Goal: Transaction & Acquisition: Purchase product/service

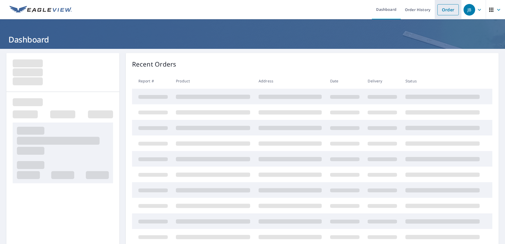
click at [449, 10] on link "Order" at bounding box center [447, 9] width 21 height 11
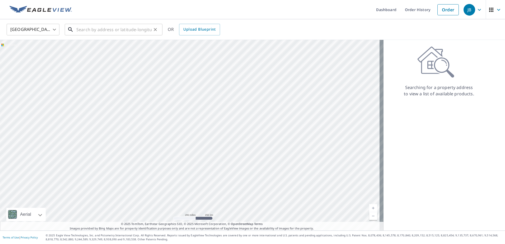
click at [100, 31] on input "text" at bounding box center [113, 29] width 75 height 15
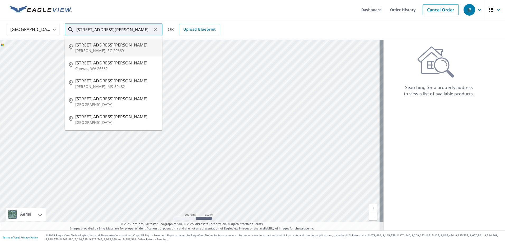
click at [103, 47] on span "[STREET_ADDRESS][PERSON_NAME]" at bounding box center [116, 45] width 83 height 6
type input "[STREET_ADDRESS][PERSON_NAME][PERSON_NAME]"
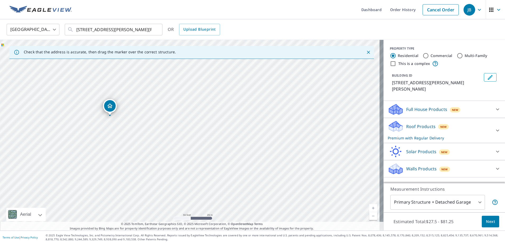
drag, startPoint x: 54, startPoint y: 112, endPoint x: 204, endPoint y: 174, distance: 162.4
click at [204, 174] on div "[STREET_ADDRESS][PERSON_NAME][PERSON_NAME]" at bounding box center [191, 135] width 383 height 191
drag, startPoint x: 243, startPoint y: 164, endPoint x: 231, endPoint y: 140, distance: 26.2
click at [231, 140] on div "[STREET_ADDRESS][PERSON_NAME][PERSON_NAME]" at bounding box center [191, 135] width 383 height 191
drag, startPoint x: 253, startPoint y: 98, endPoint x: 233, endPoint y: 162, distance: 66.5
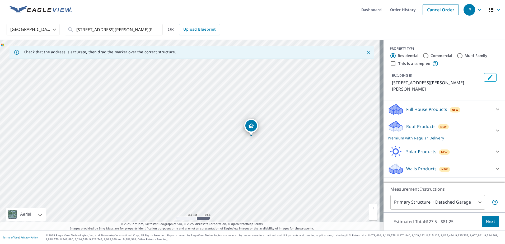
click at [233, 162] on div "[STREET_ADDRESS][PERSON_NAME][PERSON_NAME]" at bounding box center [191, 135] width 383 height 191
drag, startPoint x: 333, startPoint y: 144, endPoint x: 290, endPoint y: 159, distance: 45.5
click at [290, 159] on div "[STREET_ADDRESS][PERSON_NAME][PERSON_NAME]" at bounding box center [191, 135] width 383 height 191
drag, startPoint x: 199, startPoint y: 173, endPoint x: 224, endPoint y: 172, distance: 25.4
click at [224, 172] on div "[STREET_ADDRESS][PERSON_NAME][PERSON_NAME]" at bounding box center [191, 135] width 383 height 191
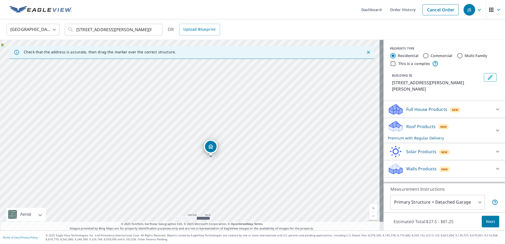
drag, startPoint x: 329, startPoint y: 152, endPoint x: 297, endPoint y: 160, distance: 32.9
click at [297, 160] on div "[STREET_ADDRESS][PERSON_NAME][PERSON_NAME]" at bounding box center [191, 135] width 383 height 191
click at [489, 221] on span "Next" at bounding box center [490, 221] width 9 height 7
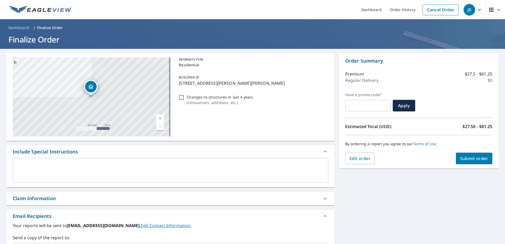
click at [472, 159] on span "Submit order" at bounding box center [474, 158] width 28 height 6
checkbox input "true"
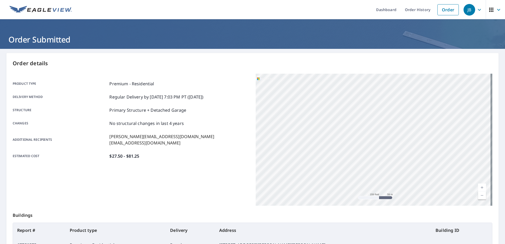
drag, startPoint x: 310, startPoint y: 139, endPoint x: 444, endPoint y: 25, distance: 176.6
click at [444, 25] on div "Dashboard Order History Order JB Order Submitted Order details Product type Pre…" at bounding box center [252, 122] width 505 height 244
click at [390, 115] on div "[STREET_ADDRESS][PERSON_NAME][PERSON_NAME]" at bounding box center [374, 140] width 237 height 132
drag, startPoint x: 299, startPoint y: 178, endPoint x: 341, endPoint y: 69, distance: 116.6
click at [341, 69] on div "Order details Product type Premium - Residential Delivery method Regular Delive…" at bounding box center [252, 173] width 492 height 240
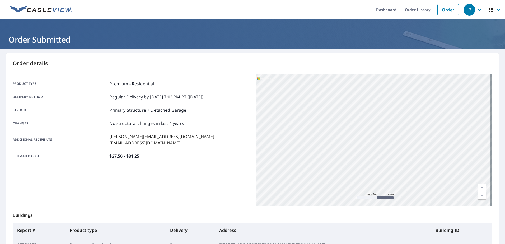
click at [343, 99] on div "[STREET_ADDRESS][PERSON_NAME][PERSON_NAME]" at bounding box center [374, 140] width 237 height 132
drag, startPoint x: 359, startPoint y: 182, endPoint x: 314, endPoint y: 94, distance: 98.9
click at [314, 94] on div "[STREET_ADDRESS][PERSON_NAME][PERSON_NAME]" at bounding box center [374, 140] width 237 height 132
drag, startPoint x: 383, startPoint y: 163, endPoint x: 484, endPoint y: 83, distance: 128.9
click at [484, 83] on div "[STREET_ADDRESS][PERSON_NAME][PERSON_NAME]" at bounding box center [374, 140] width 237 height 132
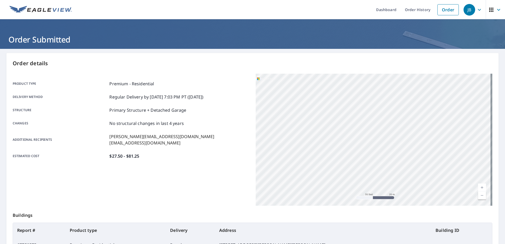
drag, startPoint x: 331, startPoint y: 122, endPoint x: 324, endPoint y: 138, distance: 17.0
click at [325, 139] on div "[STREET_ADDRESS][PERSON_NAME][PERSON_NAME]" at bounding box center [374, 140] width 237 height 132
drag, startPoint x: 324, startPoint y: 138, endPoint x: 316, endPoint y: 174, distance: 36.8
click at [316, 174] on div "[STREET_ADDRESS][PERSON_NAME][PERSON_NAME]" at bounding box center [374, 140] width 237 height 132
drag, startPoint x: 323, startPoint y: 128, endPoint x: 365, endPoint y: 131, distance: 41.5
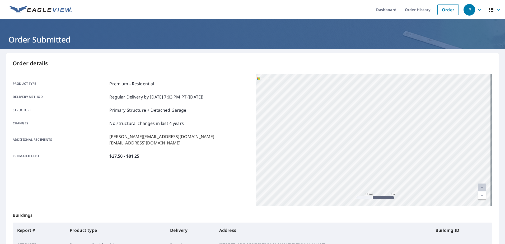
click at [365, 131] on div "[STREET_ADDRESS][PERSON_NAME][PERSON_NAME]" at bounding box center [374, 140] width 237 height 132
drag, startPoint x: 343, startPoint y: 139, endPoint x: 372, endPoint y: 40, distance: 102.9
click at [372, 40] on div "Dashboard Order History Order JB Order Submitted Order details Product type Pre…" at bounding box center [252, 122] width 505 height 244
drag, startPoint x: 406, startPoint y: 118, endPoint x: 325, endPoint y: 125, distance: 81.6
click at [325, 125] on div "[STREET_ADDRESS][PERSON_NAME][PERSON_NAME]" at bounding box center [374, 140] width 237 height 132
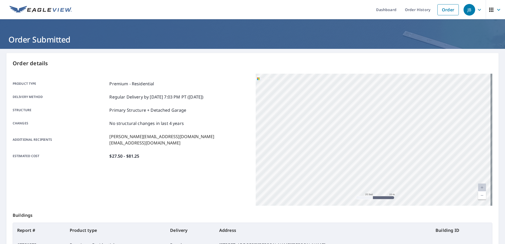
click at [385, 129] on div "[STREET_ADDRESS][PERSON_NAME][PERSON_NAME]" at bounding box center [374, 140] width 237 height 132
